Goal: Transaction & Acquisition: Download file/media

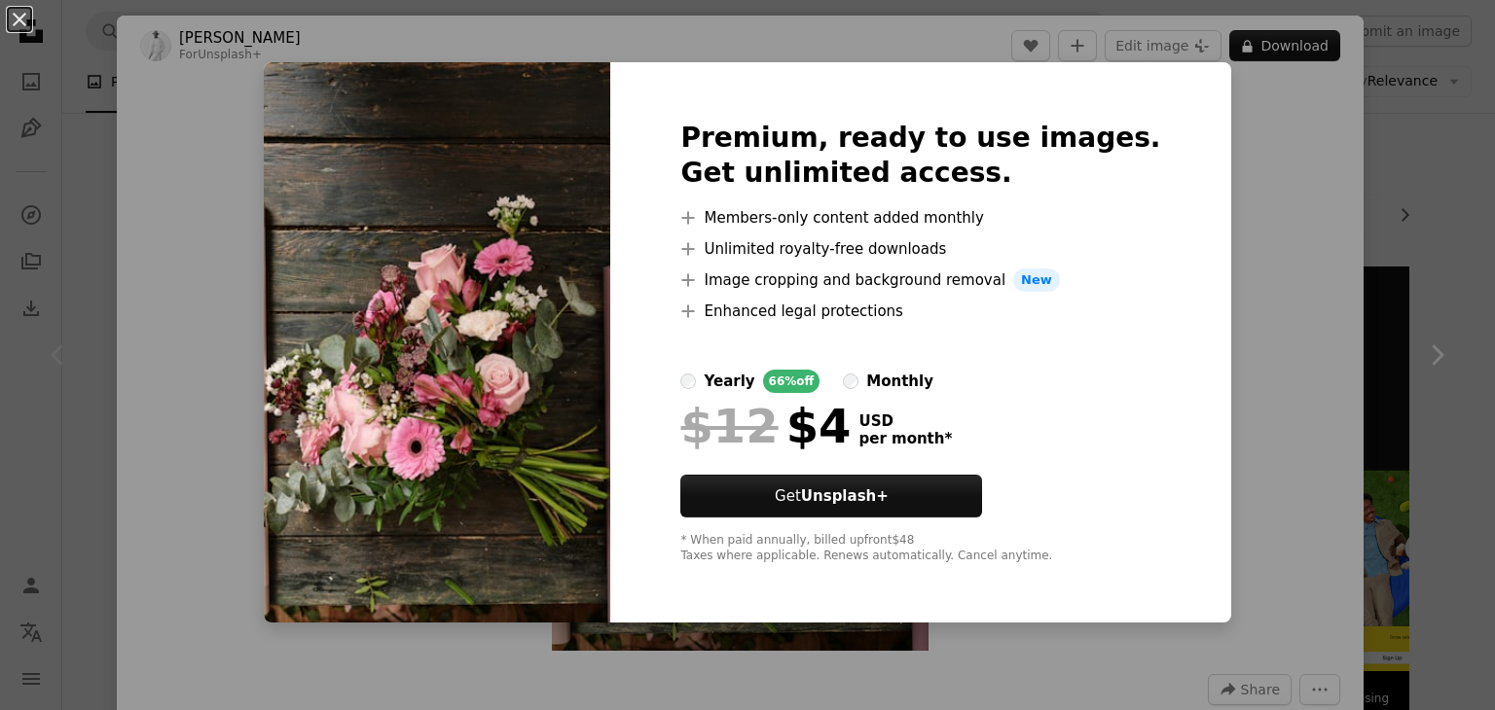
click at [1220, 113] on div "An X shape Premium, ready to use images. Get unlimited access. A plus sign Memb…" at bounding box center [747, 355] width 1495 height 710
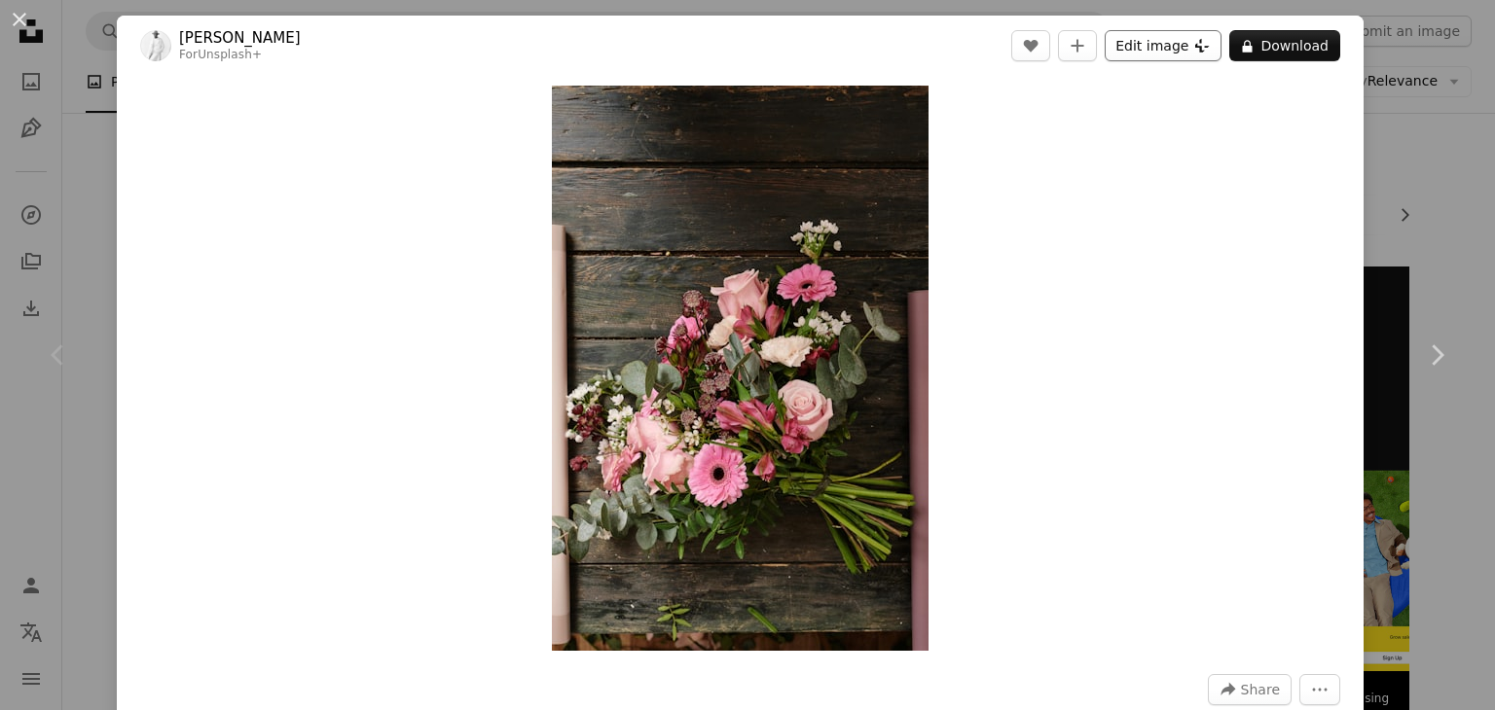
click at [1156, 48] on button "Edit image Plus sign for Unsplash+" at bounding box center [1163, 45] width 117 height 31
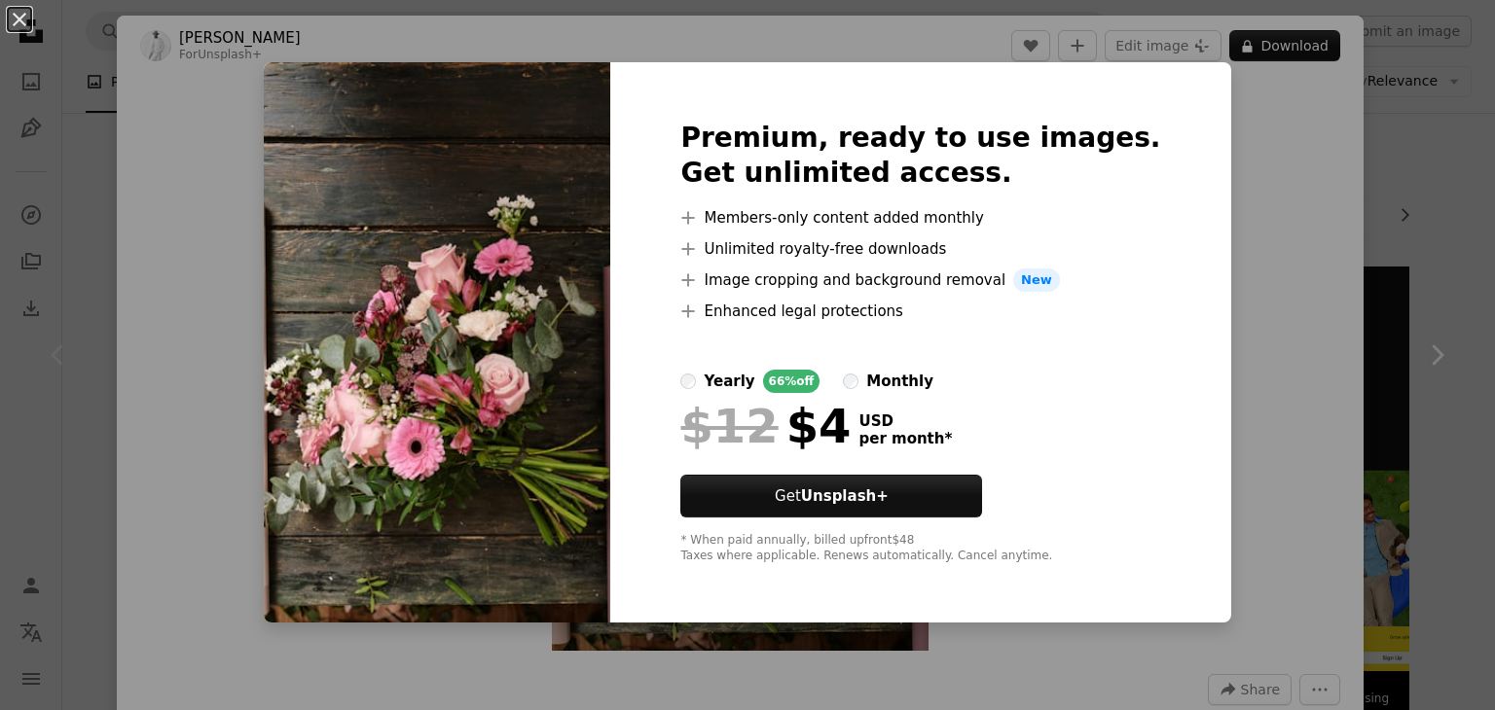
click at [1162, 138] on div "Premium, ready to use images. Get unlimited access. A plus sign Members-only co…" at bounding box center [920, 342] width 620 height 561
click at [1227, 121] on div "An X shape Premium, ready to use images. Get unlimited access. A plus sign Memb…" at bounding box center [747, 355] width 1495 height 710
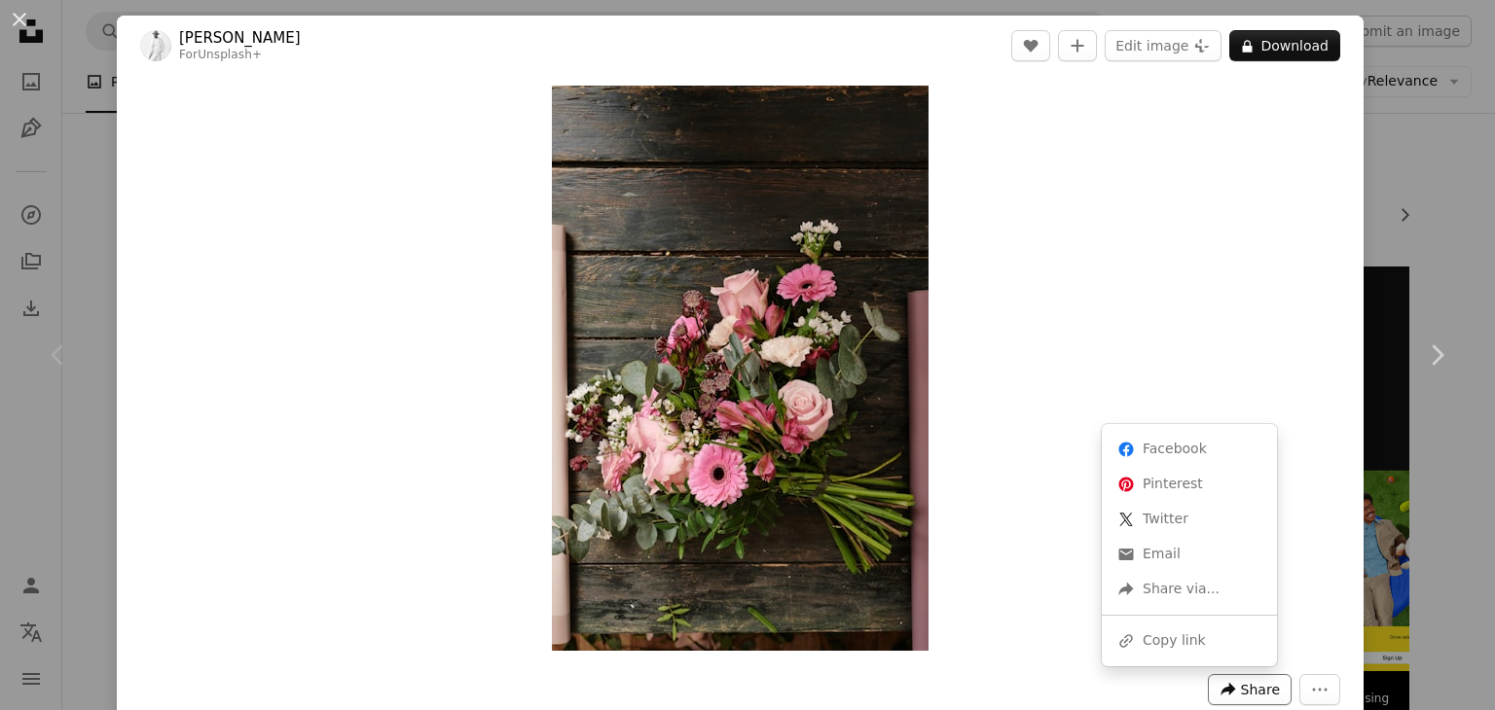
click at [1250, 694] on span "Share" at bounding box center [1260, 689] width 39 height 29
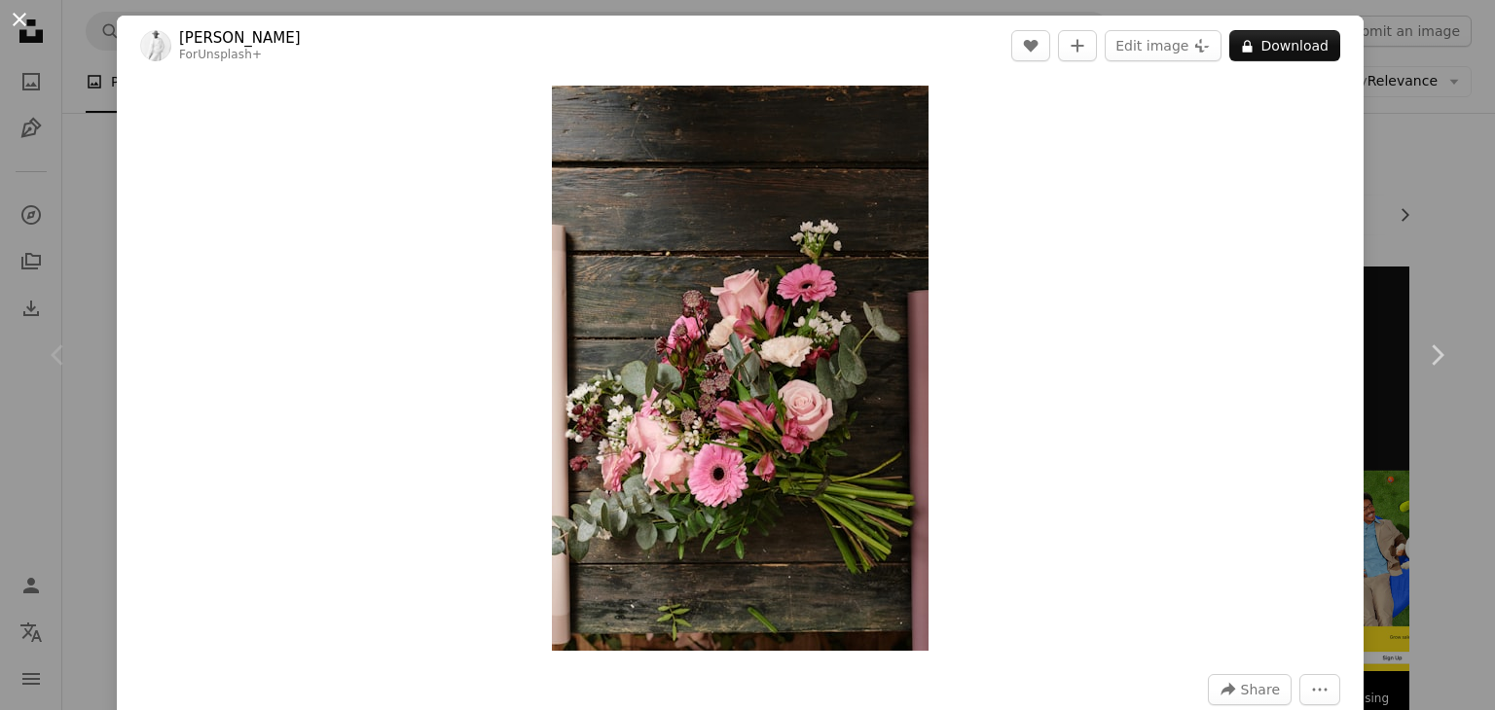
click at [26, 17] on button "An X shape" at bounding box center [19, 19] width 23 height 23
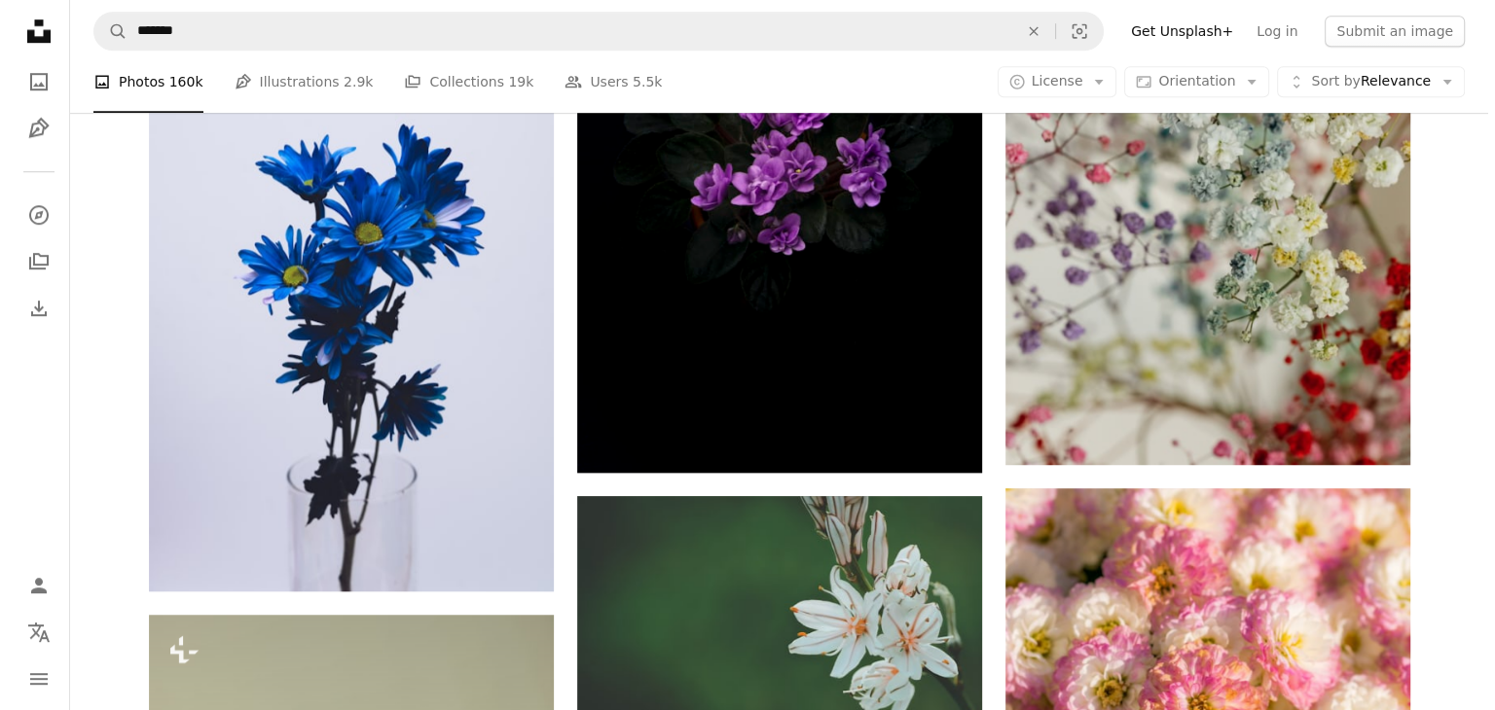
scroll to position [1440, 0]
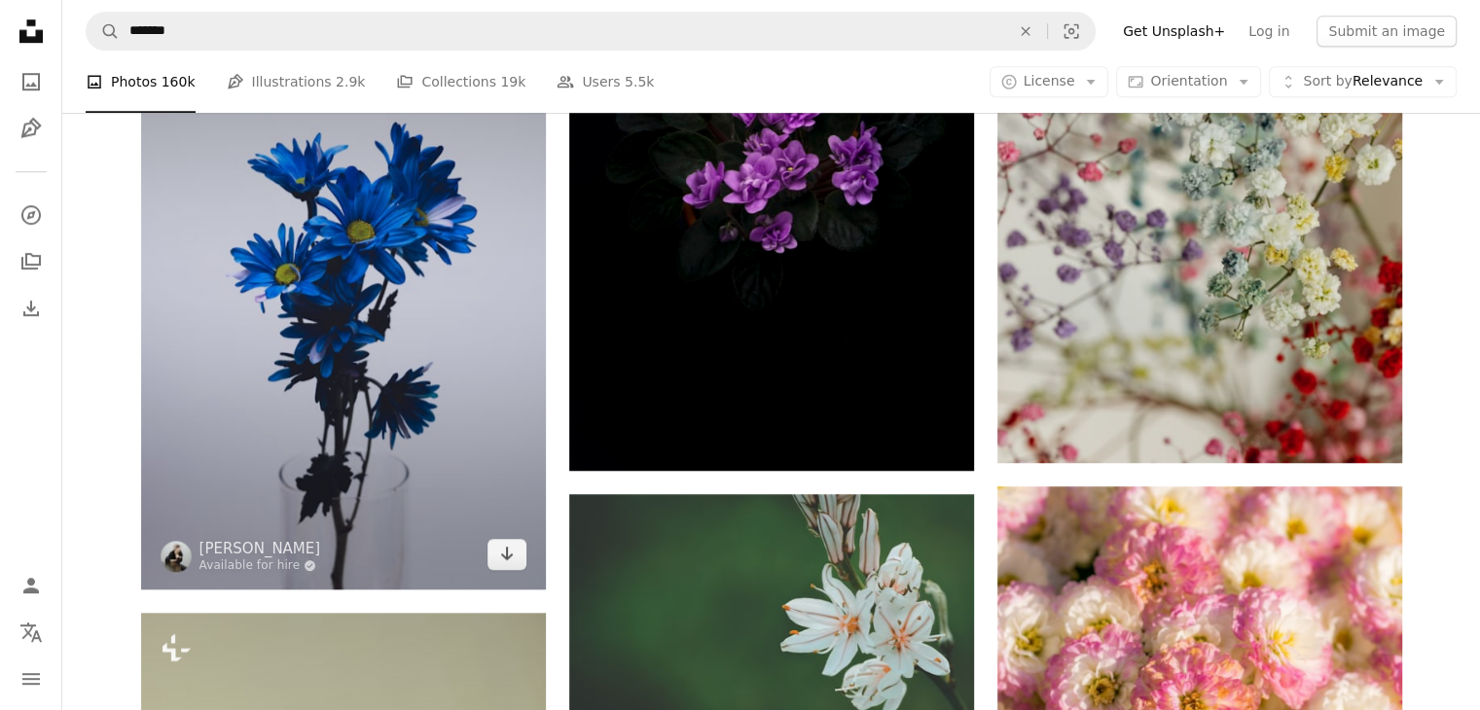
click at [382, 311] on img at bounding box center [343, 286] width 405 height 608
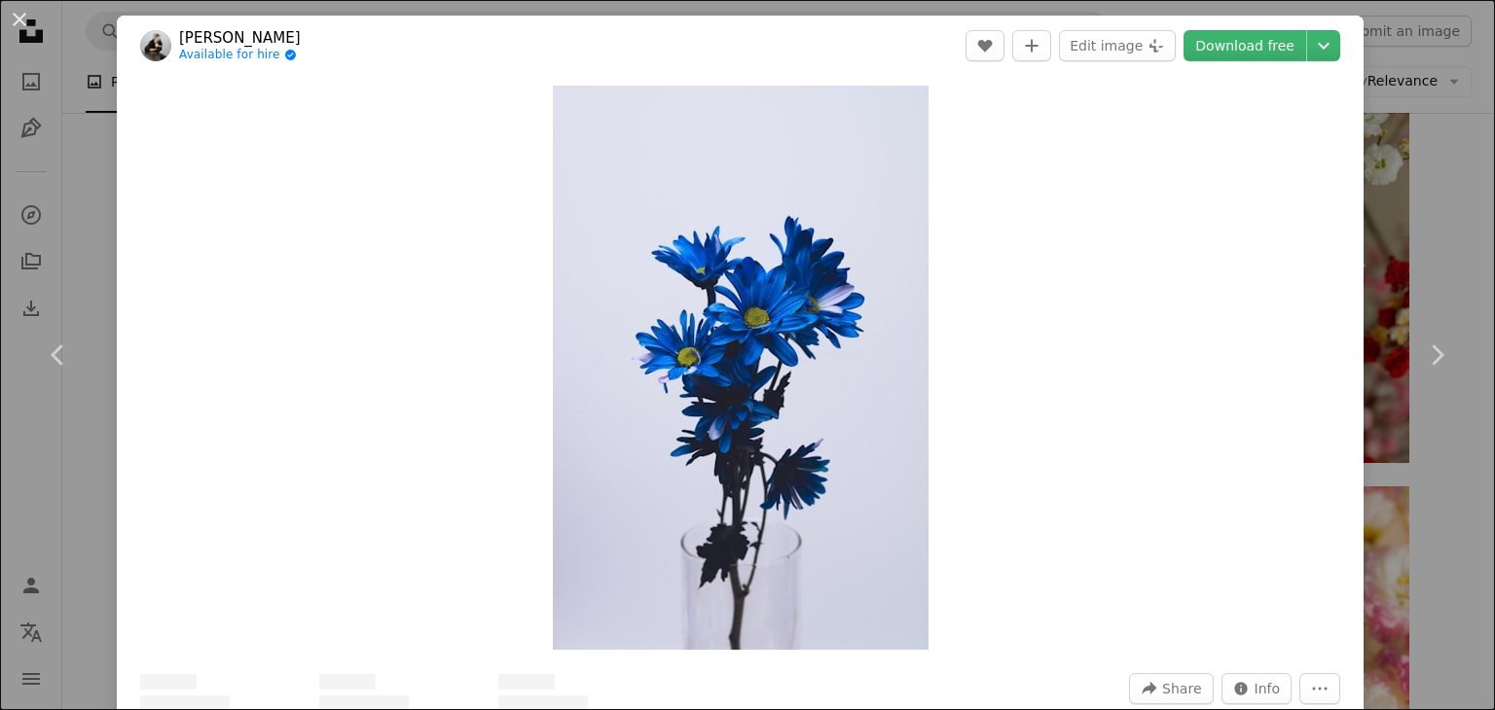
click at [1250, 46] on link "Download free" at bounding box center [1244, 45] width 123 height 31
